Goal: Information Seeking & Learning: Learn about a topic

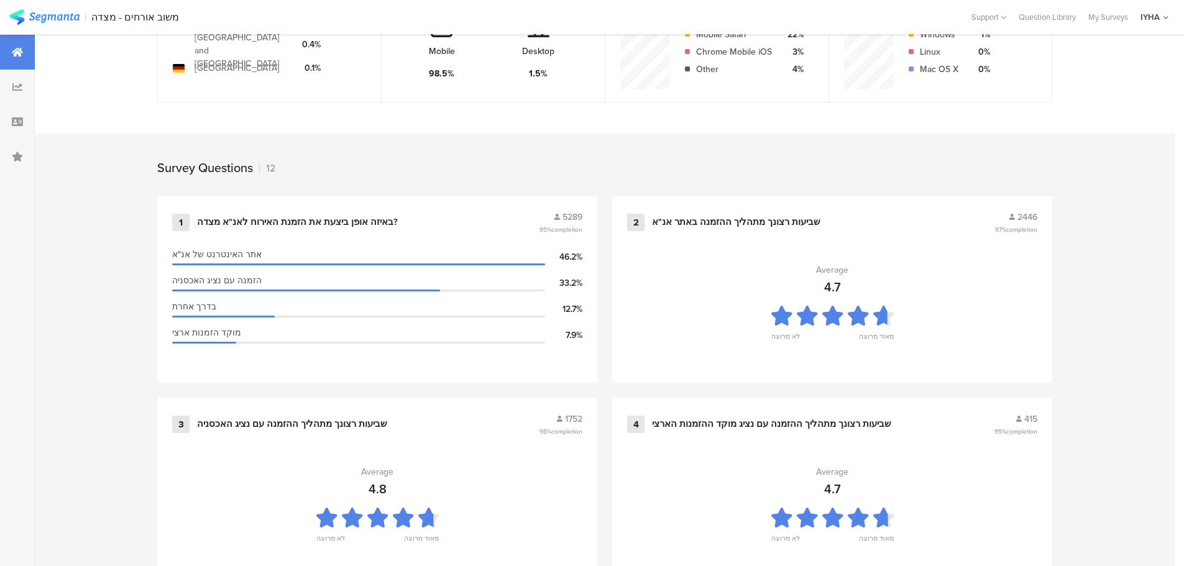
scroll to position [420, 0]
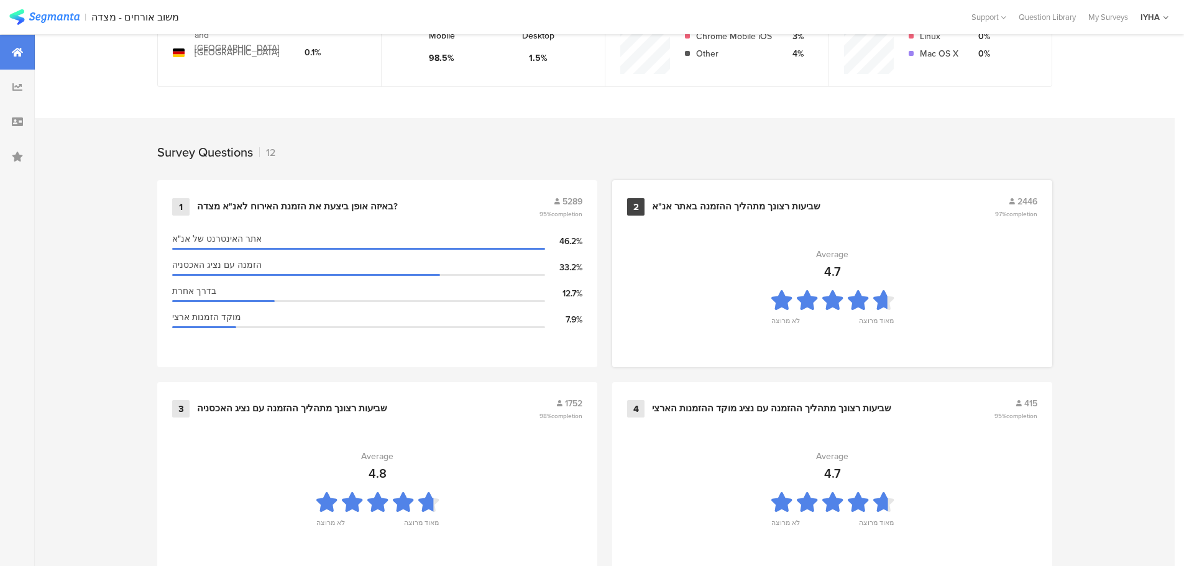
click at [749, 269] on section "Average 4.7 לא מרוצה מאוד מרוצה" at bounding box center [832, 290] width 410 height 124
click at [313, 295] on div "בדרך אחרת" at bounding box center [358, 291] width 373 height 13
click at [368, 461] on div "Average" at bounding box center [377, 456] width 32 height 13
click at [256, 410] on div "שביעות רצונך מתהליך ההזמנה עם נציג האכסניה" at bounding box center [292, 409] width 190 height 12
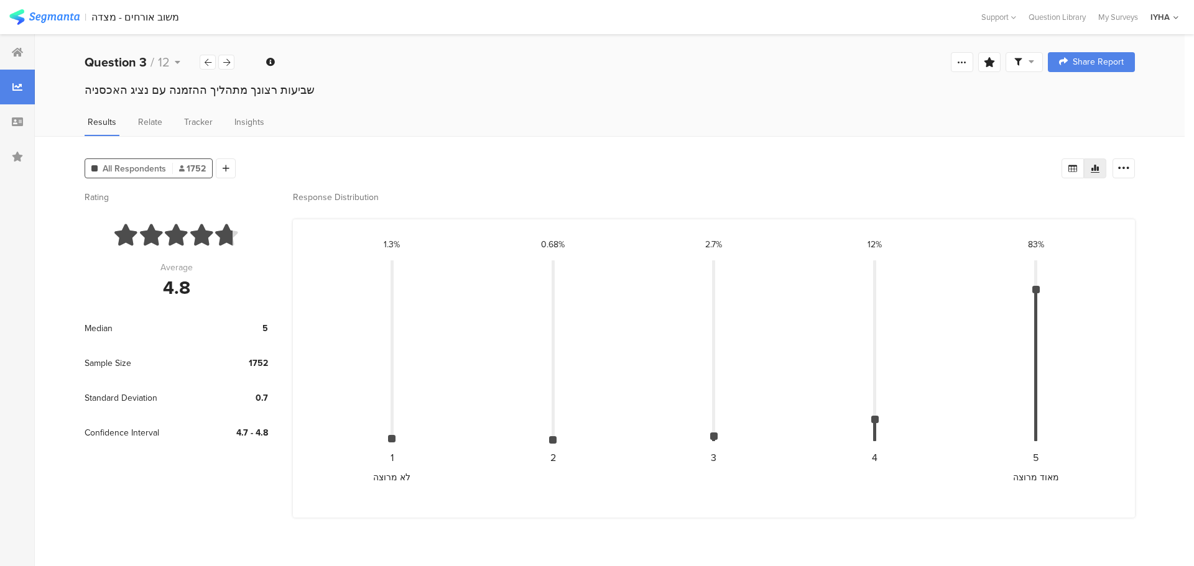
drag, startPoint x: 1037, startPoint y: 289, endPoint x: 1041, endPoint y: 272, distance: 17.3
click at [1041, 272] on div "83% CONFIDENCE INTERVAL: { "height": "3.5045702892227575%", "top": "16.15013774…" at bounding box center [1035, 356] width 161 height 236
click at [23, 83] on div at bounding box center [17, 87] width 35 height 35
click at [16, 56] on icon at bounding box center [17, 52] width 11 height 10
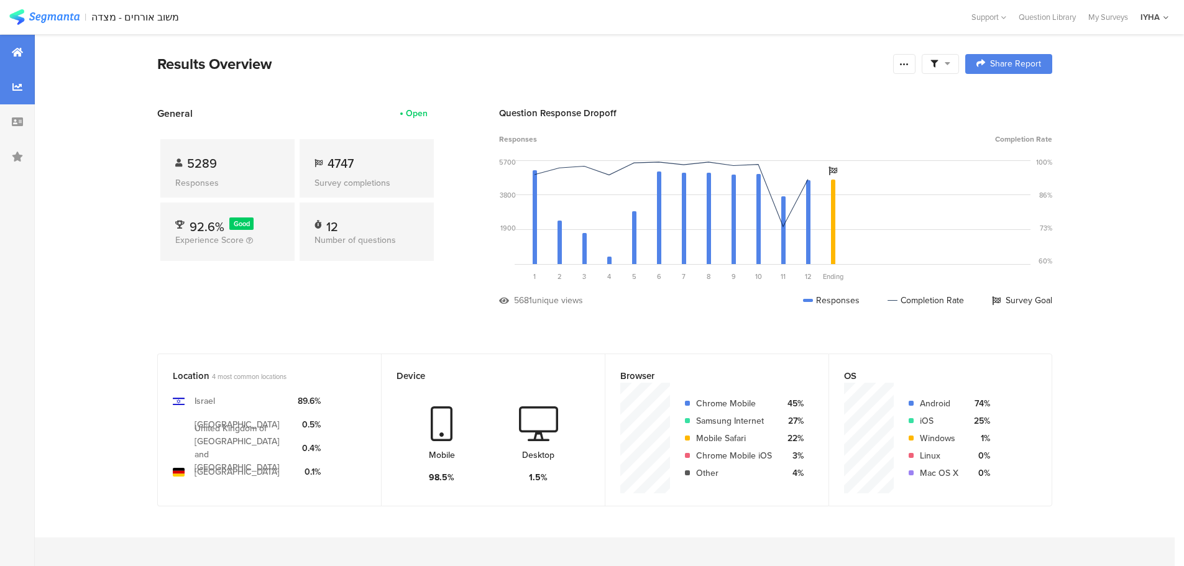
click at [19, 92] on div at bounding box center [17, 87] width 35 height 35
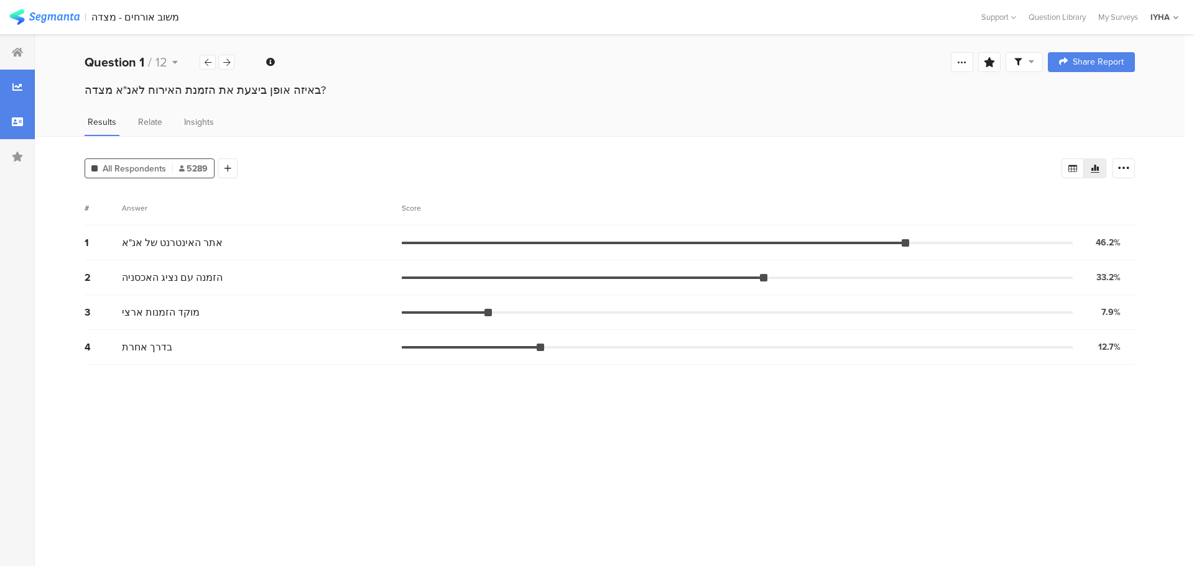
click at [19, 112] on div at bounding box center [17, 121] width 35 height 35
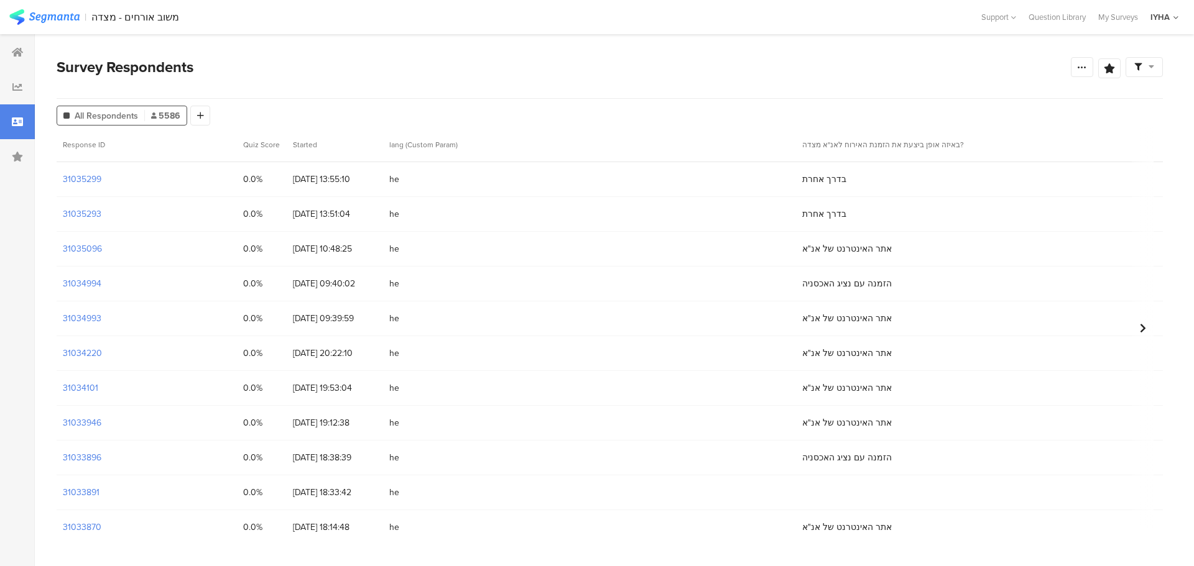
click at [860, 175] on div "בדרך אחרת" at bounding box center [1002, 179] width 413 height 25
click at [321, 169] on div "13/08/2025 13:55:10" at bounding box center [335, 179] width 96 height 25
click at [81, 180] on section "31035299" at bounding box center [82, 179] width 39 height 13
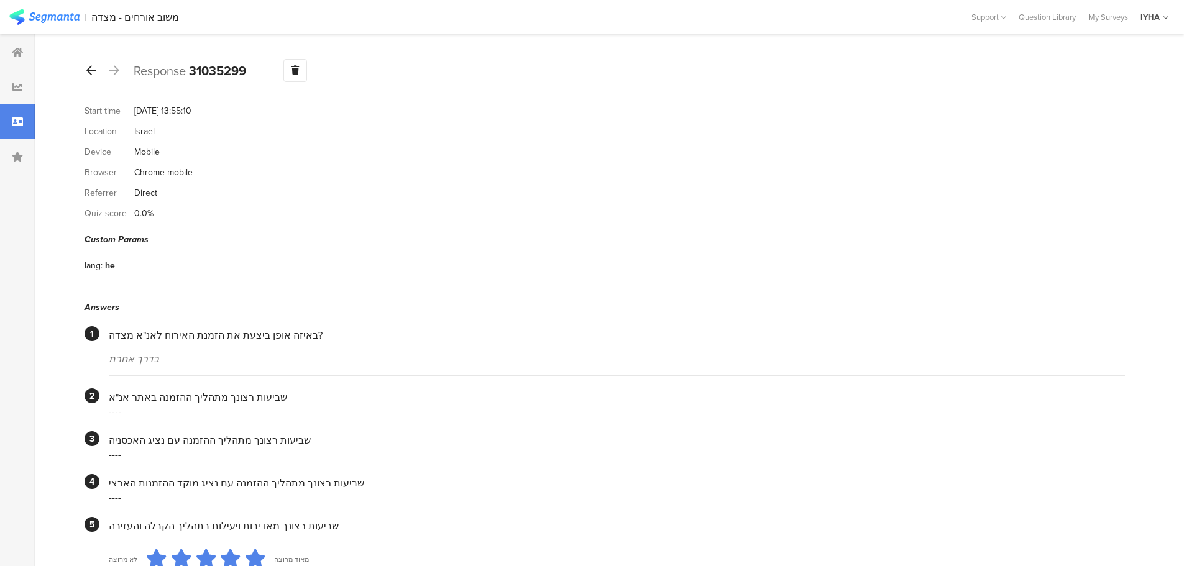
click at [88, 70] on icon at bounding box center [91, 70] width 10 height 11
click at [7, 128] on div at bounding box center [17, 121] width 35 height 35
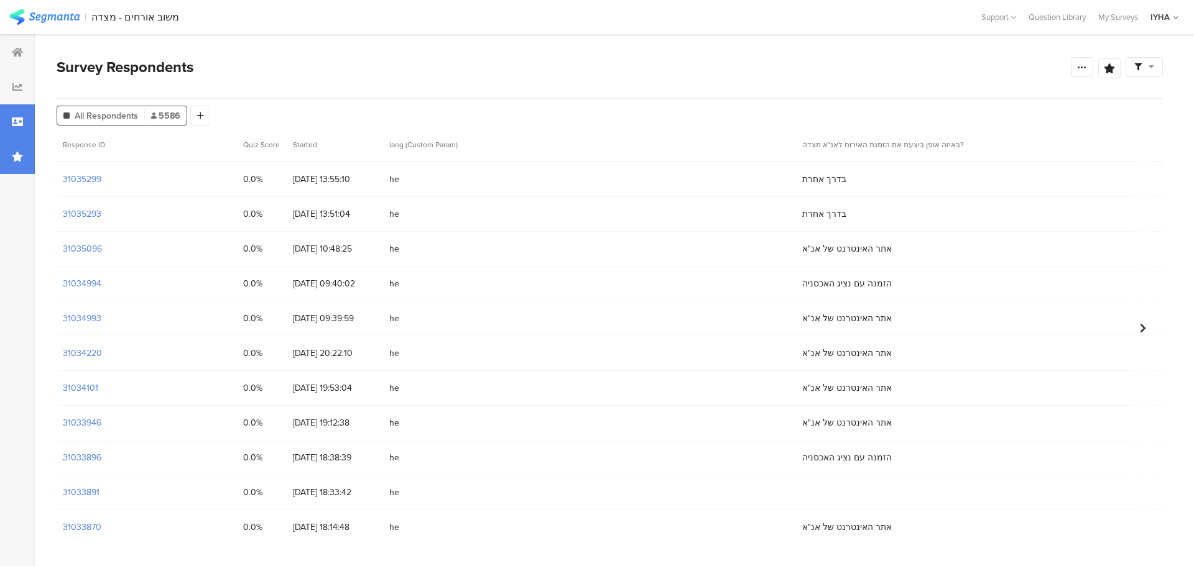
click at [21, 164] on div at bounding box center [17, 156] width 35 height 35
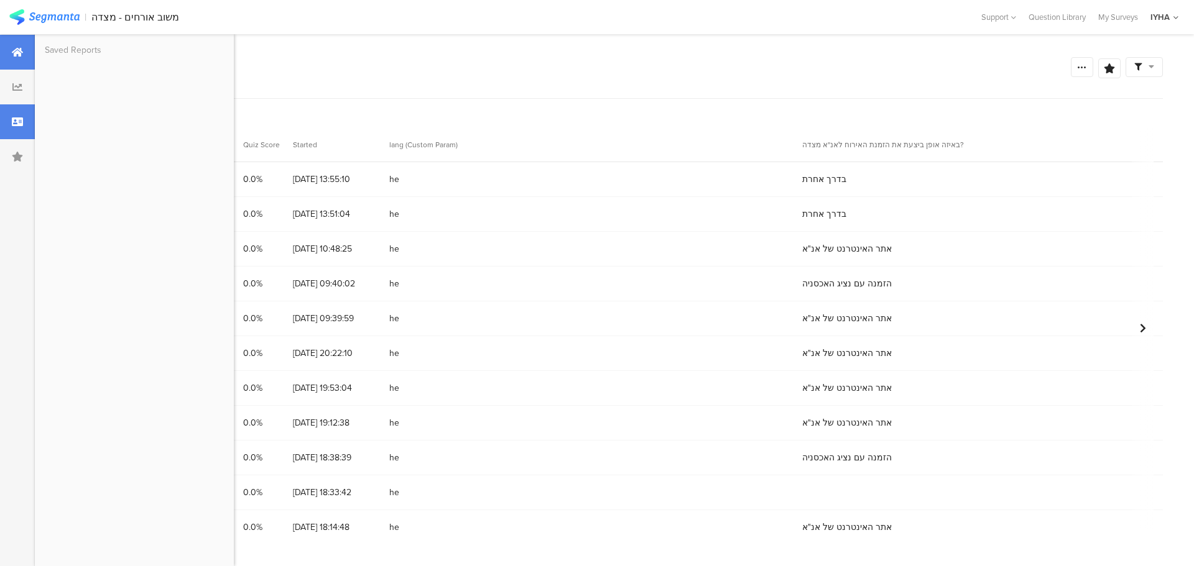
click at [9, 40] on div at bounding box center [17, 52] width 35 height 35
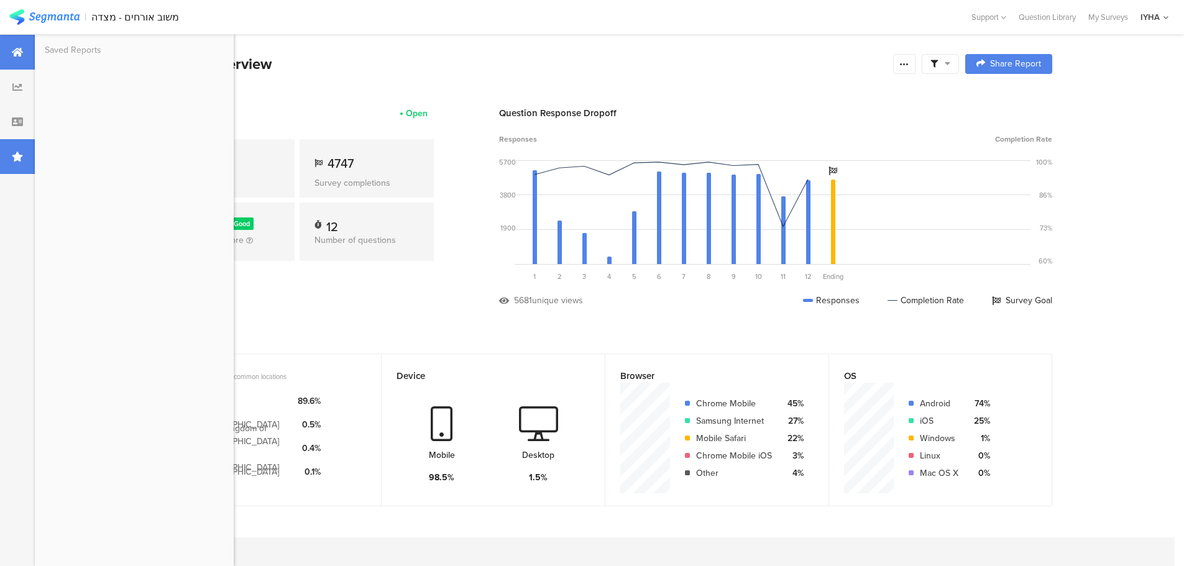
click at [11, 149] on div at bounding box center [17, 156] width 35 height 35
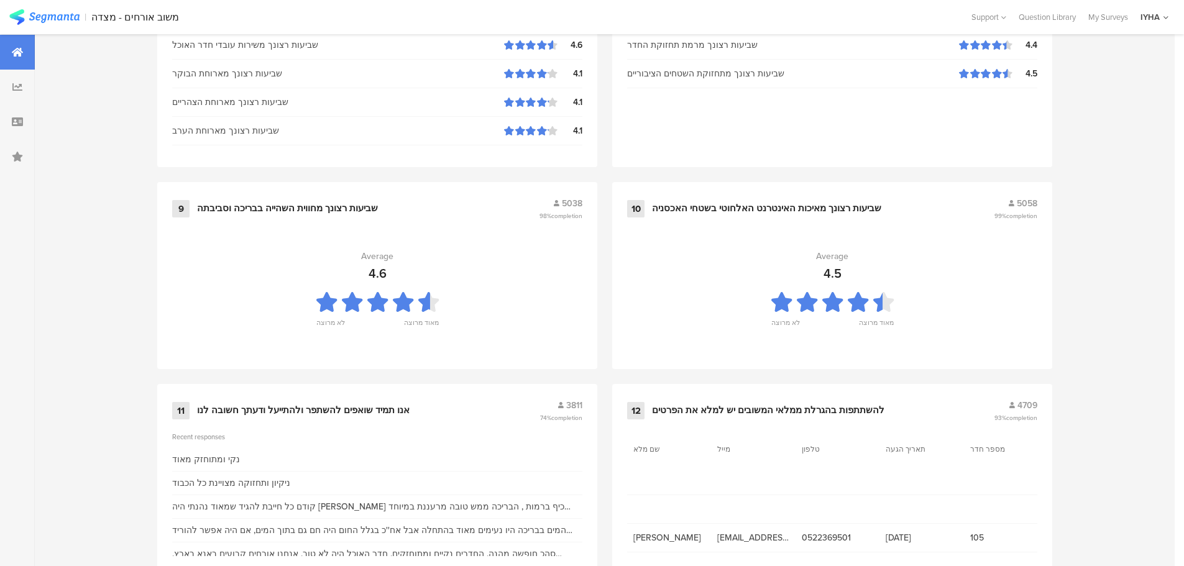
scroll to position [1257, 0]
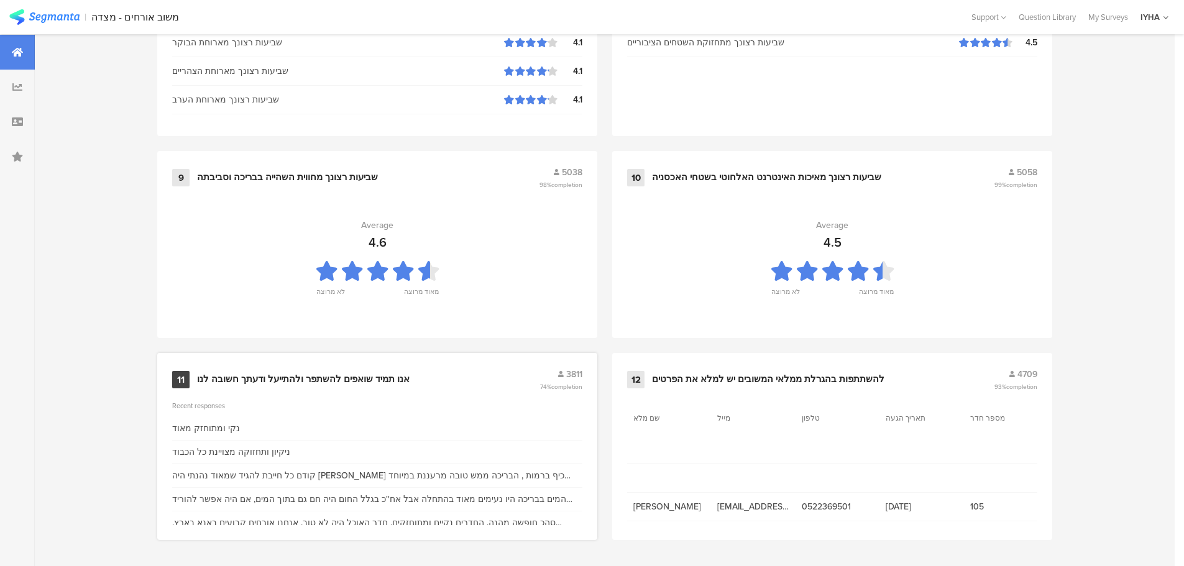
click at [288, 385] on div "11 אנו תמיד שואפים להשתפר ולהתייעל ודעתך חשובה לנו 3811 74% completion" at bounding box center [377, 380] width 410 height 24
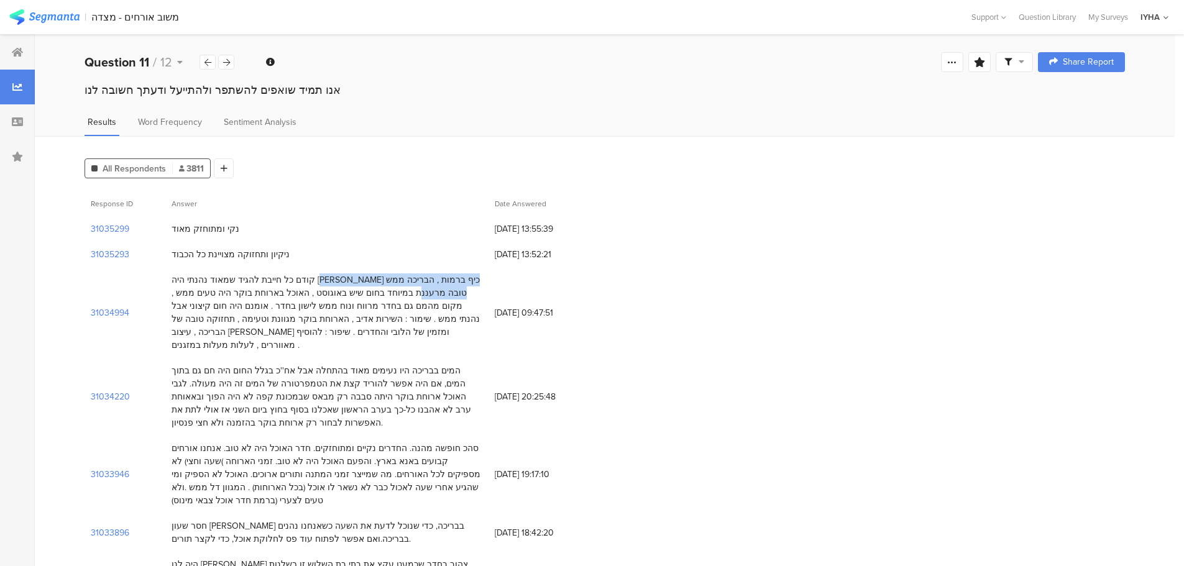
drag, startPoint x: 354, startPoint y: 278, endPoint x: 182, endPoint y: 284, distance: 172.9
click at [182, 284] on div "קודם כל חייבת להגיד שמאוד נהנתי היה לי כיף ברמות , הבריכה ממש טובה מרעננת במיוח…" at bounding box center [327, 313] width 311 height 78
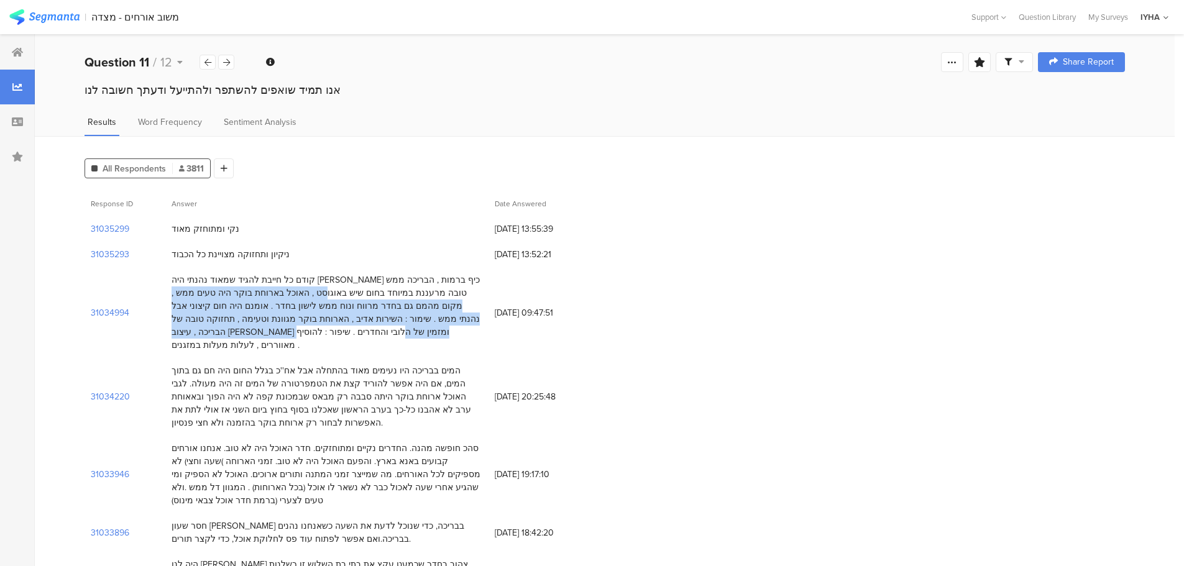
drag, startPoint x: 402, startPoint y: 293, endPoint x: 184, endPoint y: 322, distance: 220.1
click at [184, 322] on div "קודם כל חייבת להגיד שמאוד נהנתי היה לי כיף ברמות , הבריכה ממש טובה מרעננת במיוח…" at bounding box center [327, 313] width 311 height 78
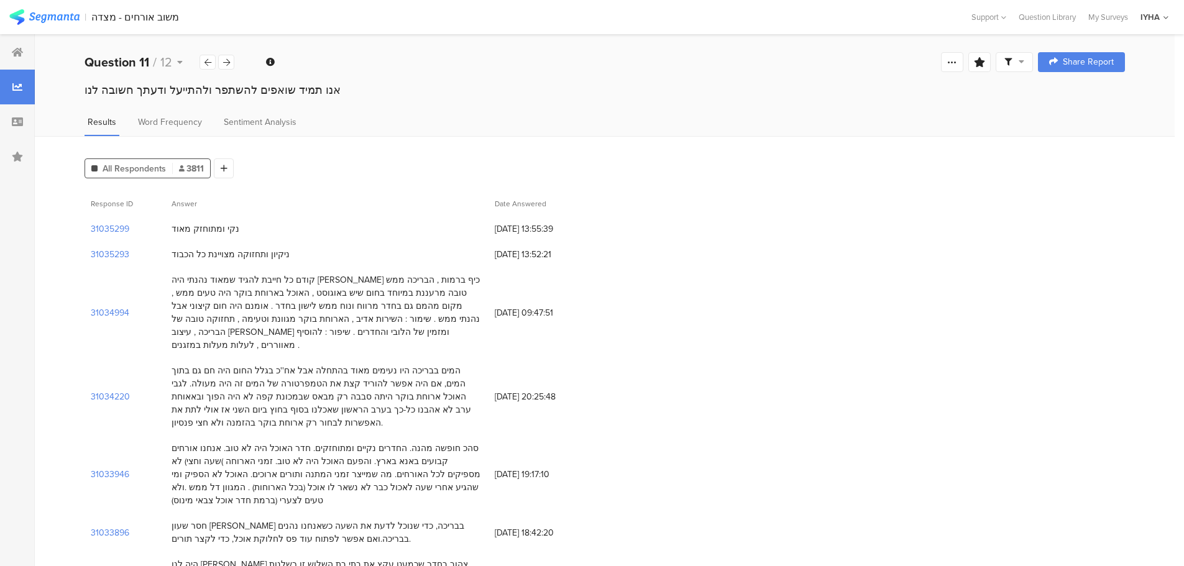
click at [377, 341] on div "קודם כל חייבת להגיד שמאוד נהנתי היה לי כיף ברמות , הבריכה ממש טובה מרעננת במיוח…" at bounding box center [326, 312] width 323 height 91
drag, startPoint x: 123, startPoint y: 310, endPoint x: 152, endPoint y: 314, distance: 29.5
click at [152, 314] on div "31034994" at bounding box center [125, 312] width 81 height 91
drag, startPoint x: 86, startPoint y: 312, endPoint x: 147, endPoint y: 311, distance: 60.9
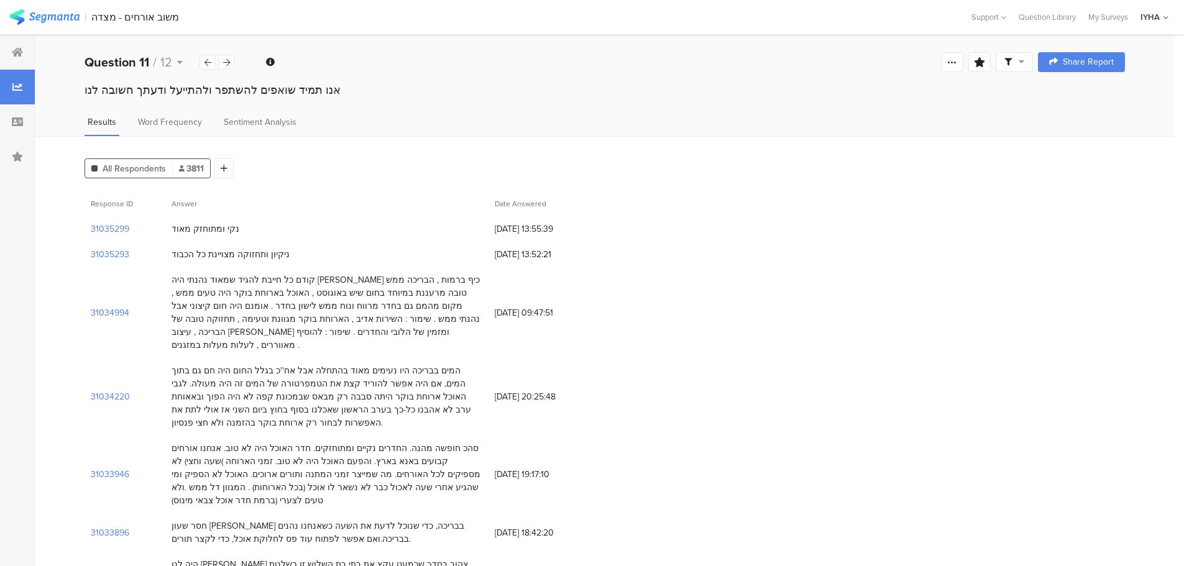
copy section "31034994"
